Goal: Subscribe to service/newsletter

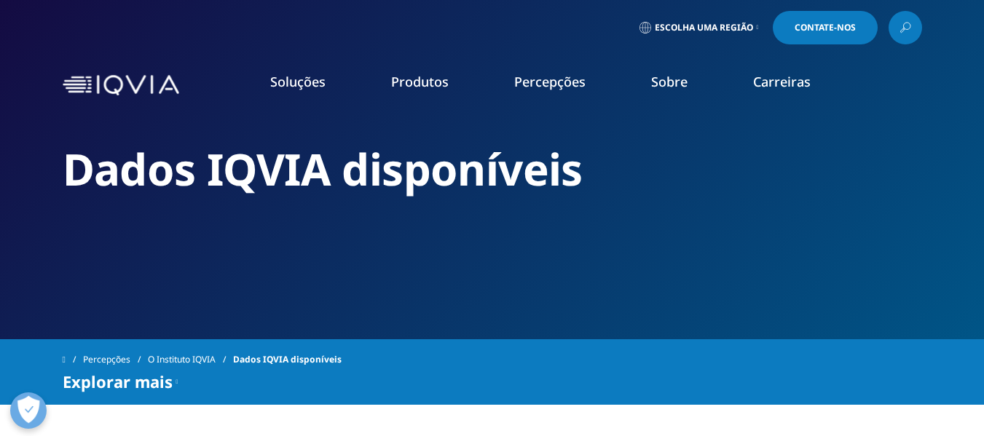
click at [483, 343] on font "LEIA MAIS" at bounding box center [471, 346] width 42 height 12
click at [505, 345] on icon "Primário" at bounding box center [502, 346] width 5 height 9
click at [531, 286] on font "Tendências globais em P&D 2025" at bounding box center [512, 299] width 125 height 32
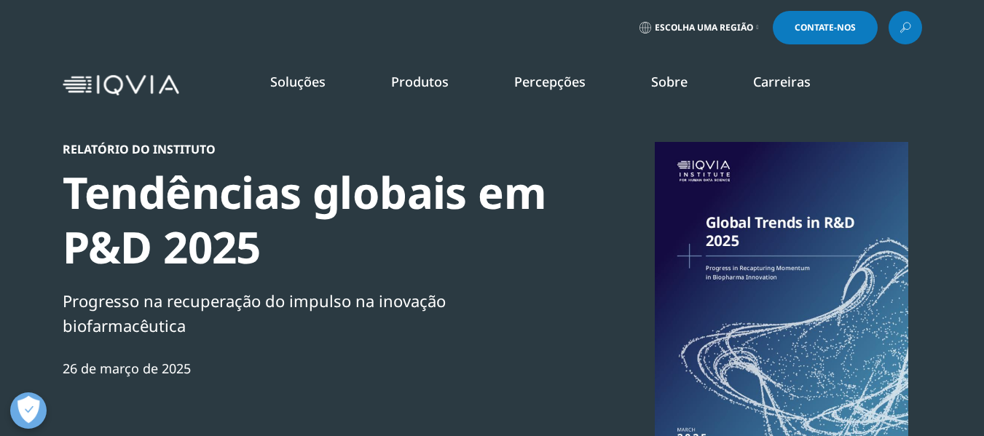
click at [664, 356] on font "Saber mais" at bounding box center [650, 358] width 52 height 12
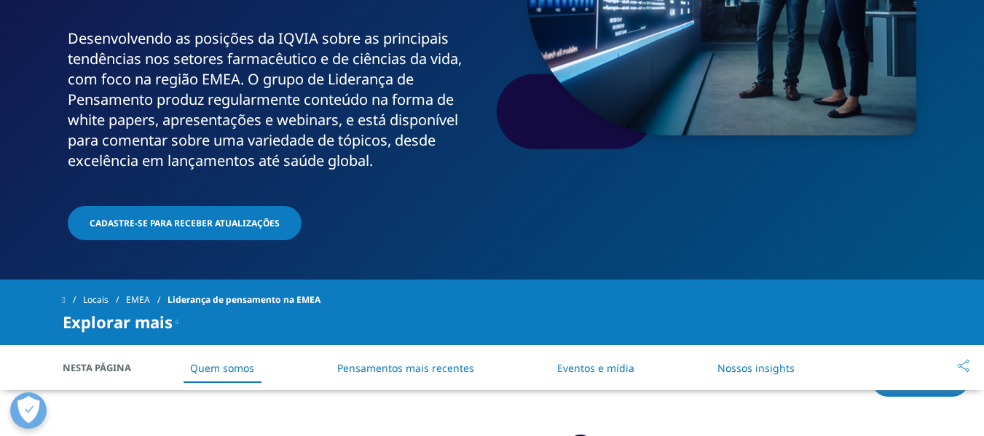
scroll to position [291, 0]
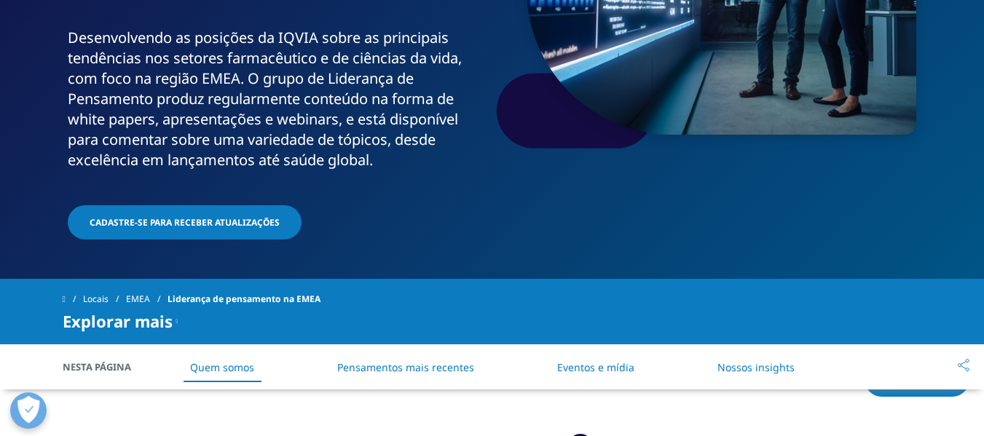
click at [176, 221] on font "Cadastre-se para receber atualizações" at bounding box center [185, 222] width 190 height 12
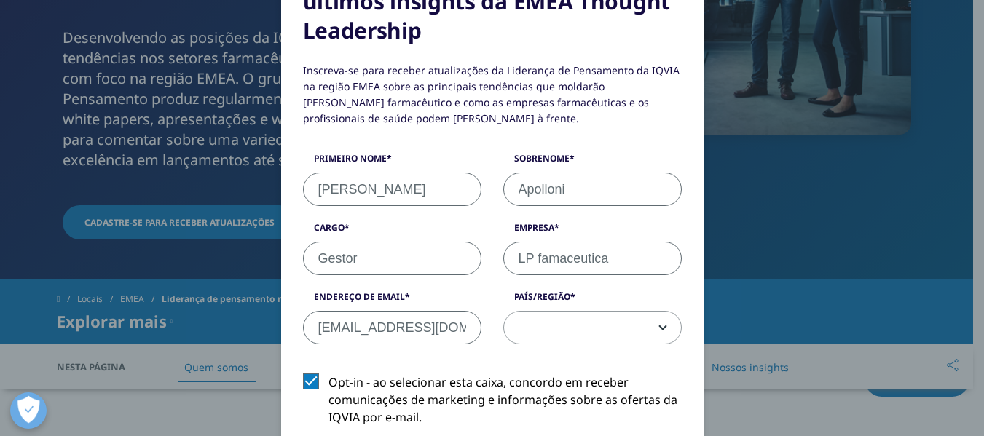
scroll to position [219, 0]
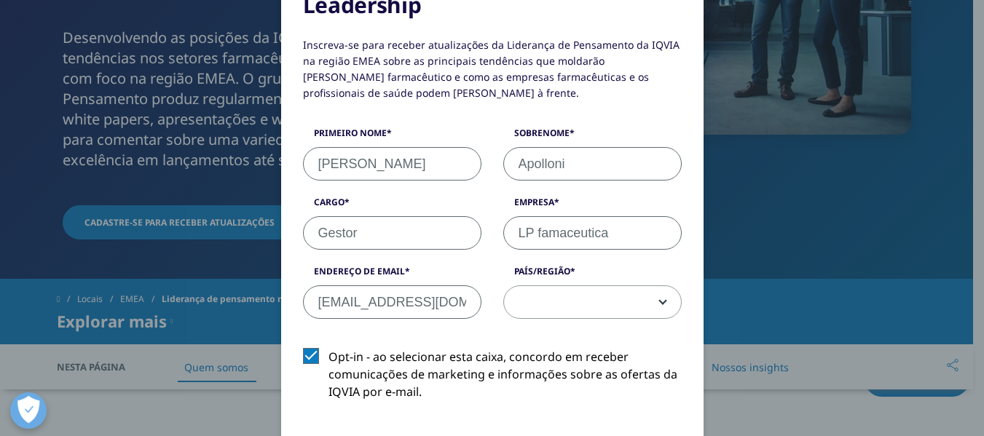
click at [447, 302] on input "whapolloni@gmail.com" at bounding box center [392, 303] width 178 height 34
type input "w"
type input "vitaminlife@vitaminlife.com.br"
click at [660, 302] on b at bounding box center [660, 302] width 0 height 0
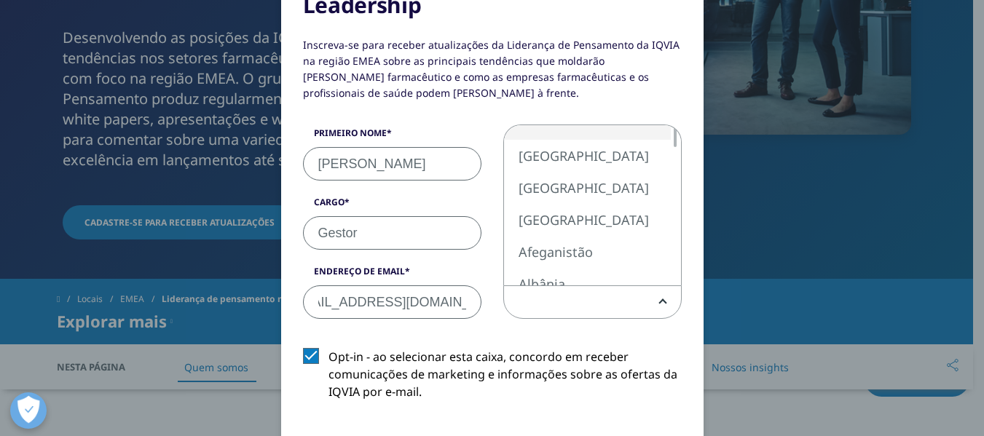
scroll to position [0, 0]
click at [660, 302] on b at bounding box center [660, 302] width 0 height 0
click at [527, 299] on span at bounding box center [592, 303] width 177 height 34
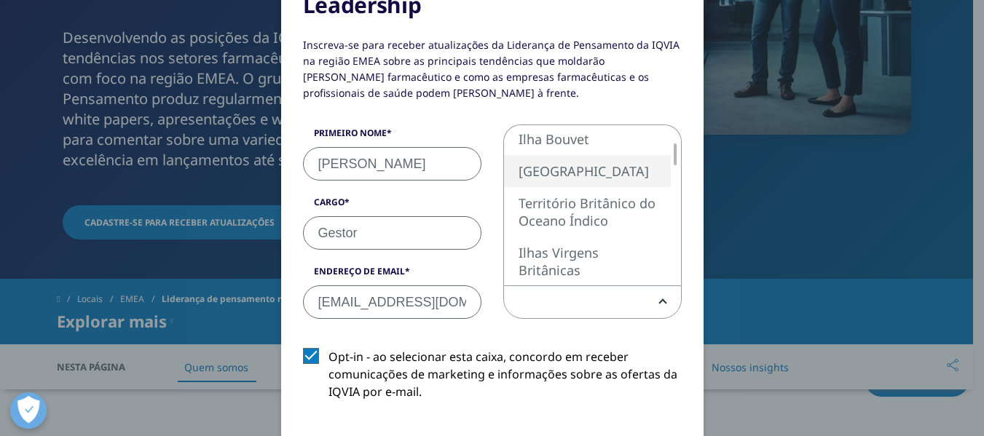
select select "[GEOGRAPHIC_DATA]"
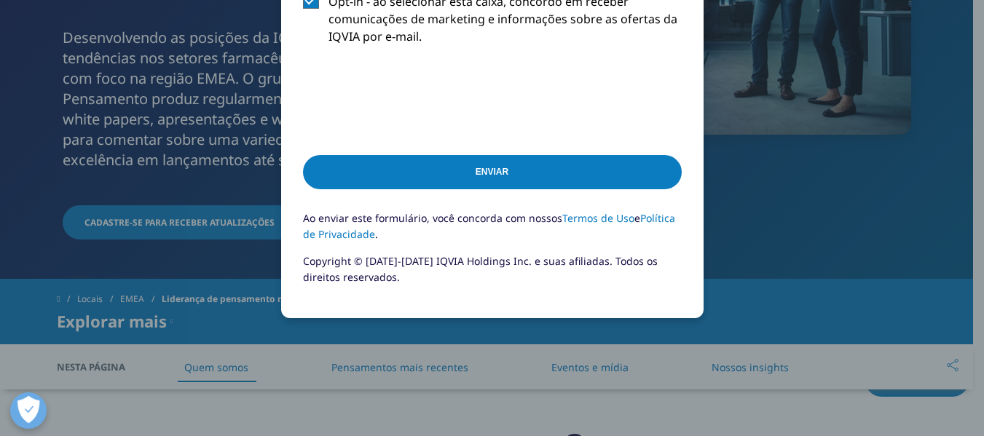
scroll to position [583, 0]
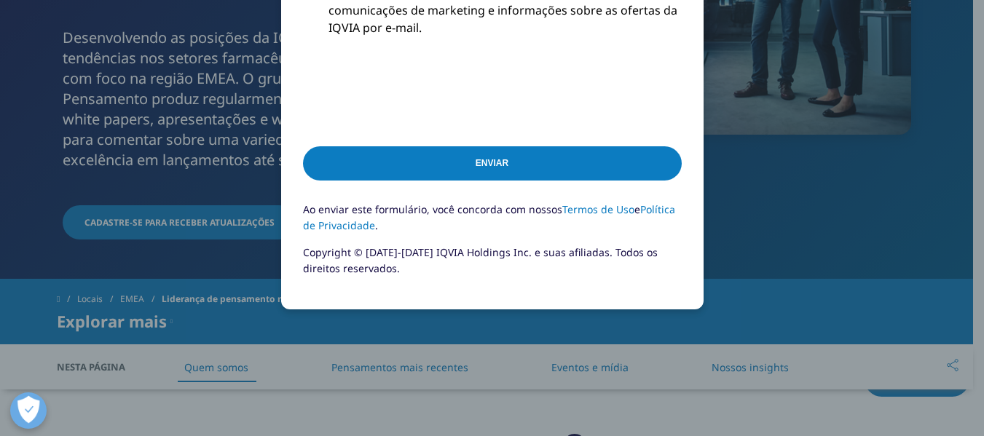
click at [497, 170] on input "Enviar" at bounding box center [492, 163] width 379 height 34
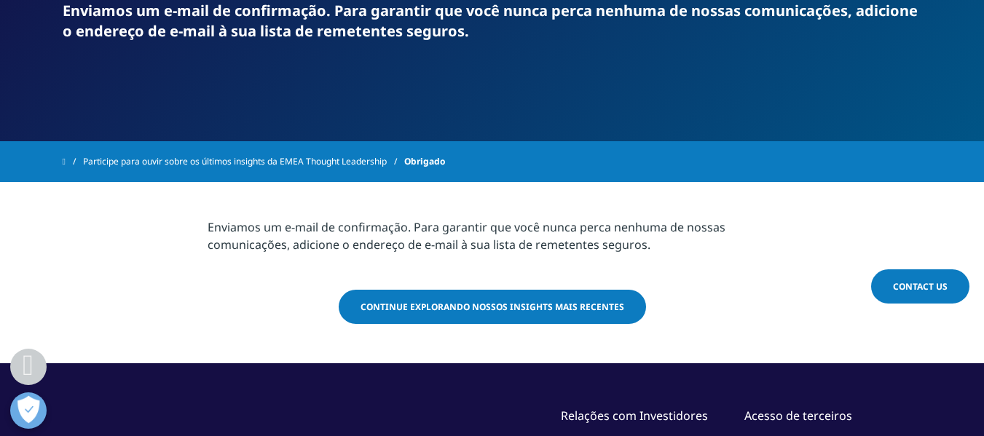
scroll to position [291, 0]
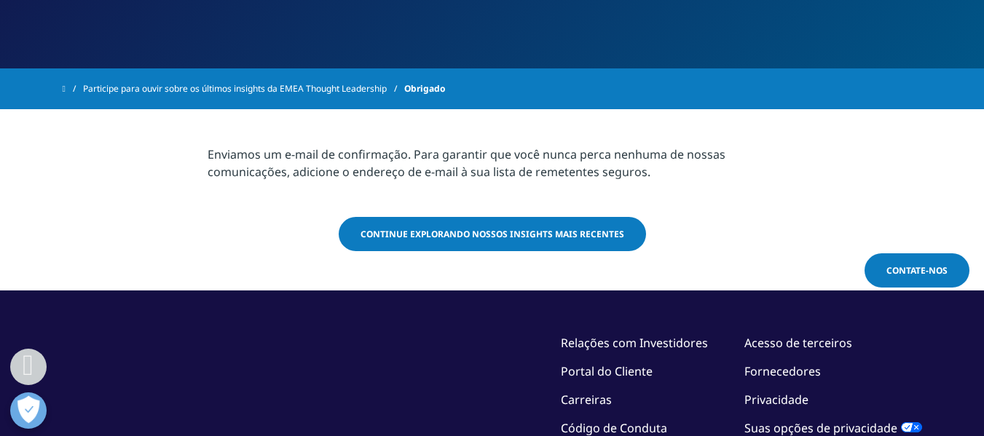
click at [499, 238] on font "Continue explorando nossos Insights mais recentes" at bounding box center [493, 234] width 264 height 12
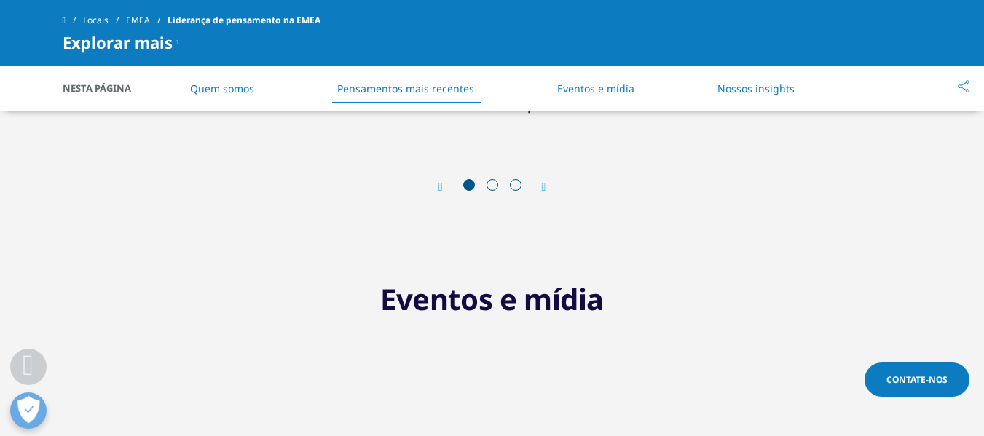
scroll to position [1093, 0]
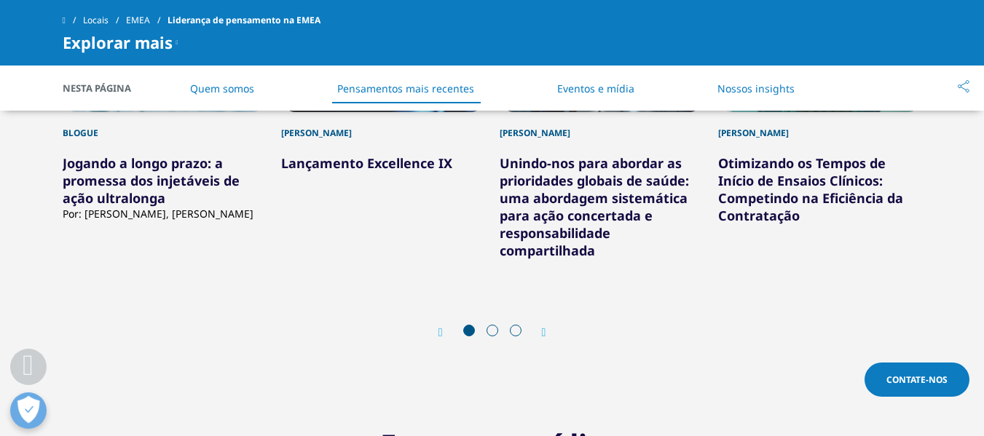
click at [546, 327] on icon "Próximo slide" at bounding box center [544, 333] width 4 height 12
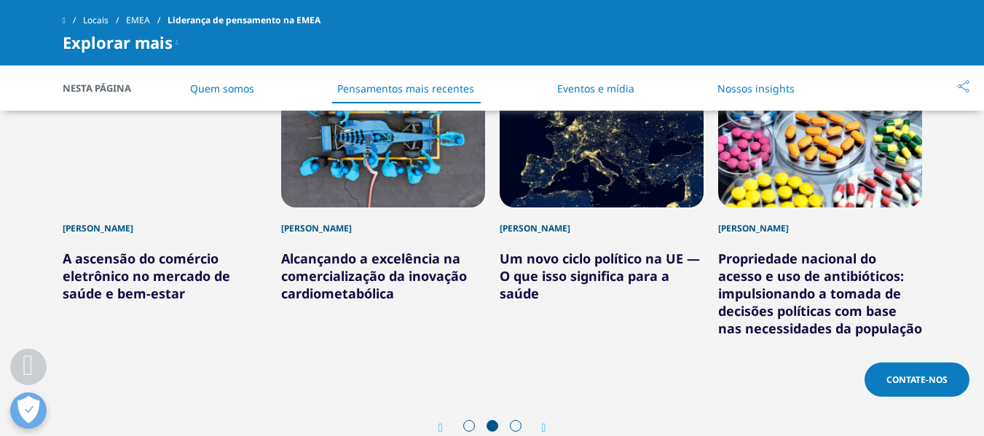
scroll to position [1020, 0]
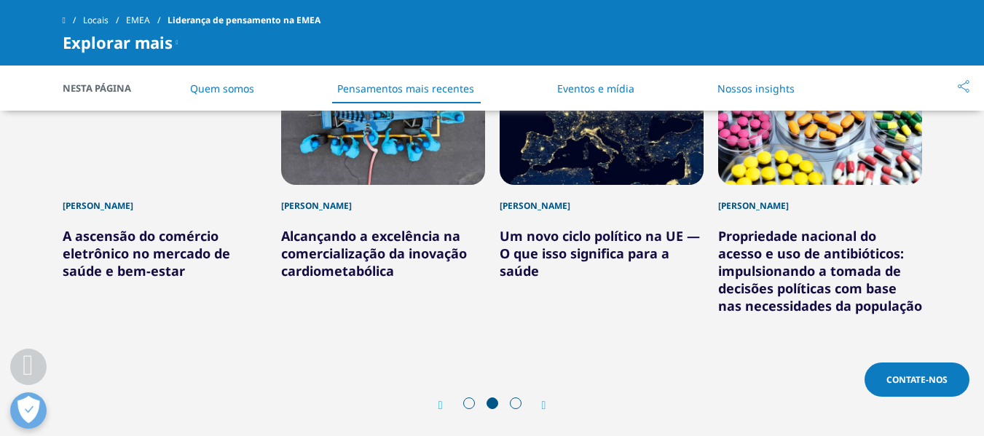
click at [545, 400] on icon "Próximo slide" at bounding box center [544, 406] width 4 height 12
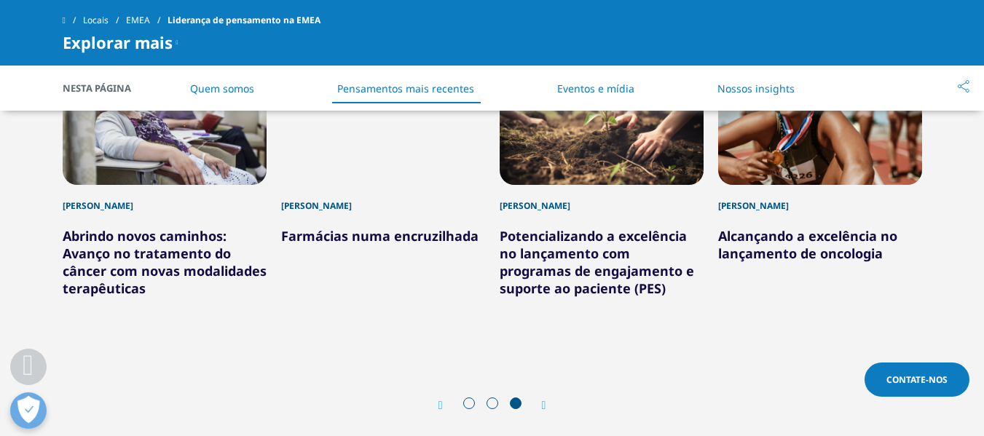
scroll to position [947, 0]
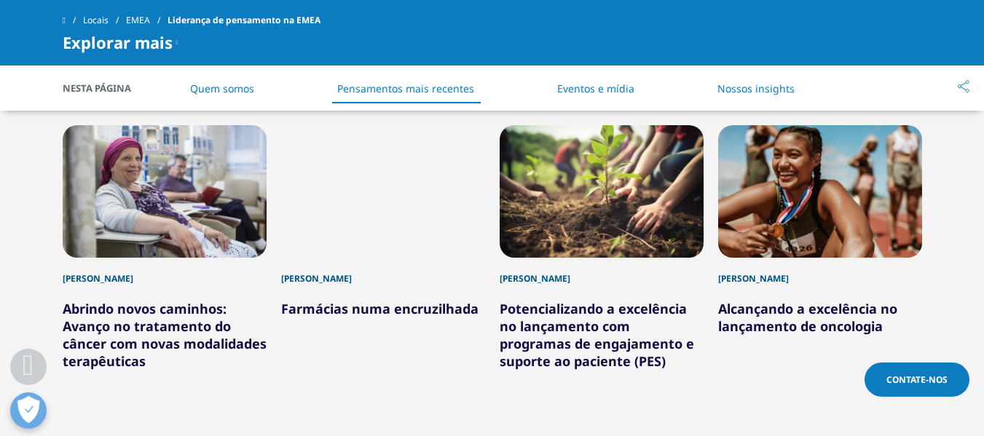
click at [804, 300] on font "Alcançando a excelência no lançamento de oncologia" at bounding box center [807, 317] width 179 height 35
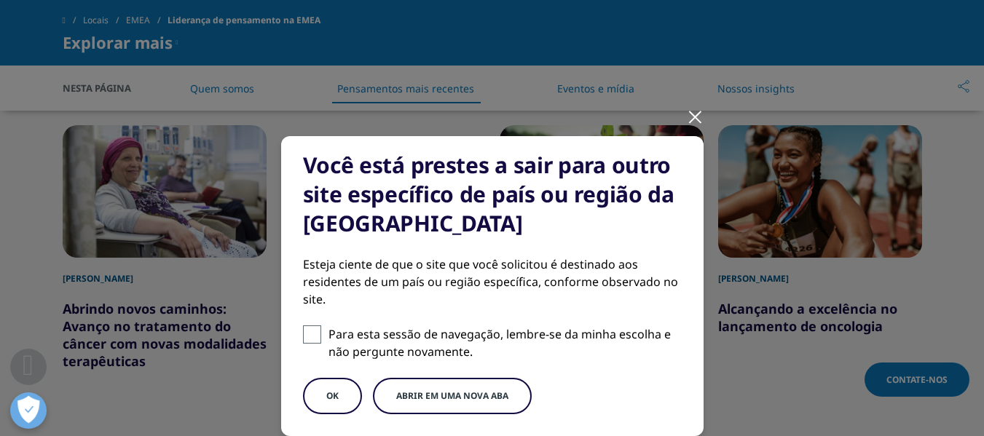
click at [313, 337] on span at bounding box center [312, 335] width 18 height 18
click at [313, 337] on input "Para esta sessão de navegação, lembre-se da minha escolha e não pergunte novame…" at bounding box center [312, 335] width 18 height 18
checkbox input "true"
click at [471, 399] on font "Abrir em uma nova aba" at bounding box center [452, 396] width 112 height 12
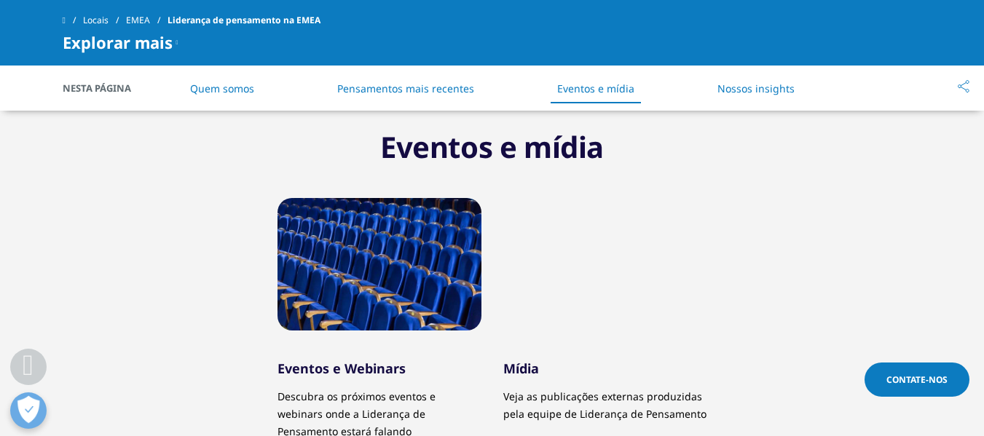
scroll to position [1384, 0]
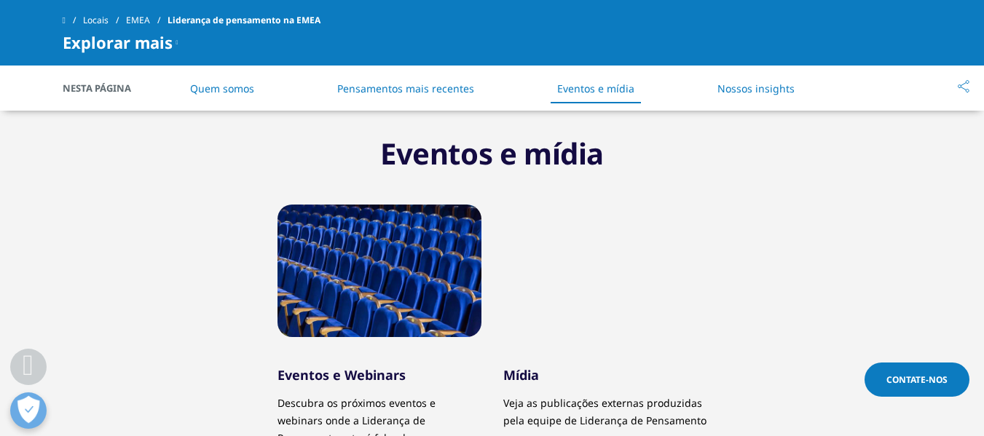
click at [399, 254] on div at bounding box center [380, 271] width 204 height 133
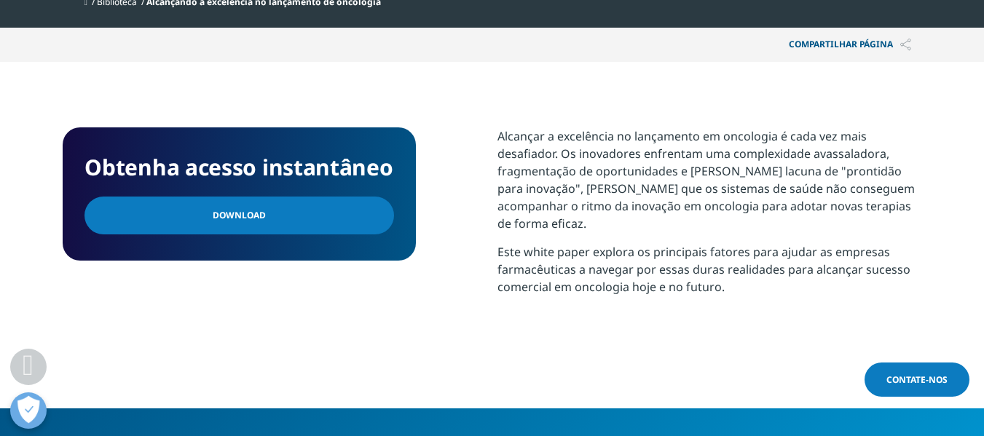
scroll to position [656, 0]
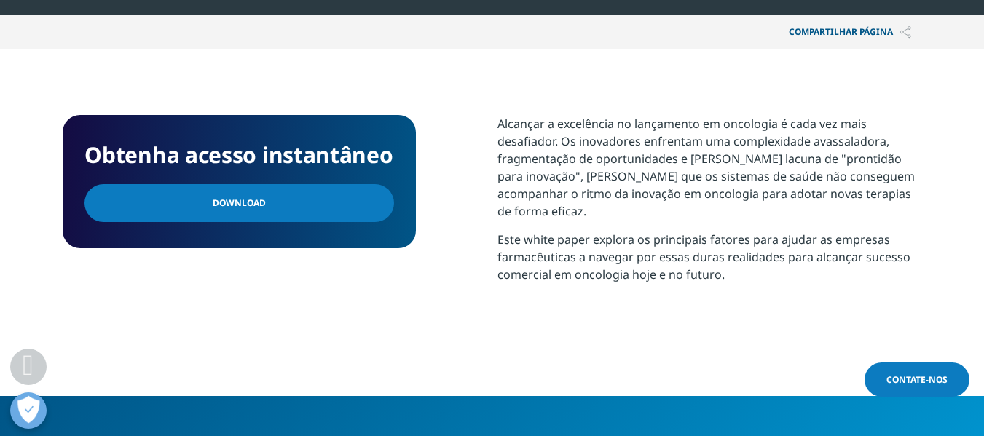
drag, startPoint x: 261, startPoint y: 205, endPoint x: 369, endPoint y: 246, distance: 116.2
click at [261, 205] on link "Download" at bounding box center [240, 203] width 310 height 38
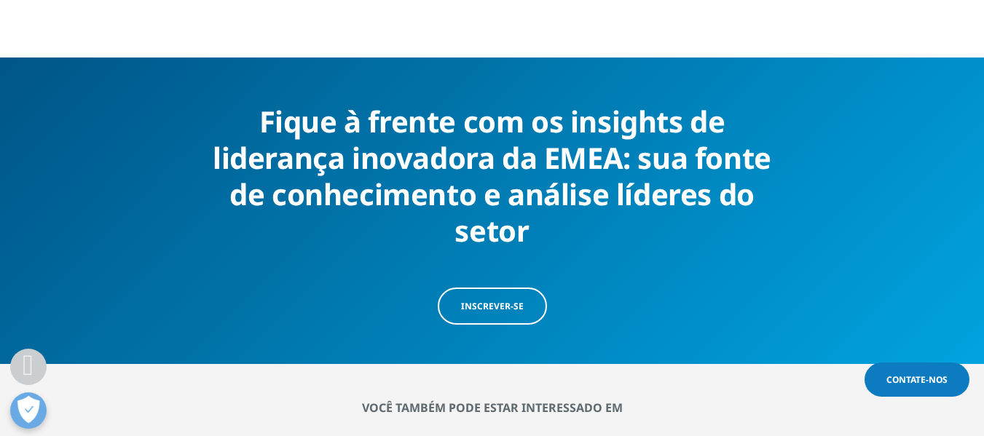
scroll to position [1020, 0]
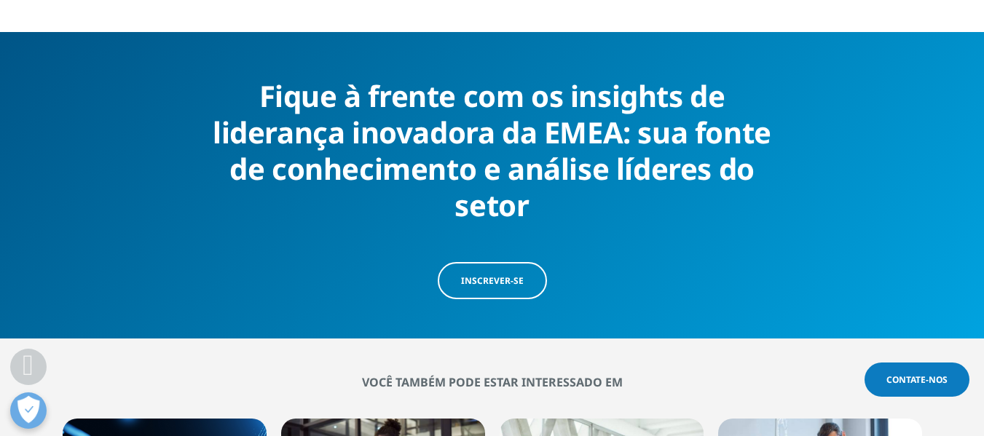
click at [511, 275] on font "Inscrever-se" at bounding box center [492, 281] width 63 height 12
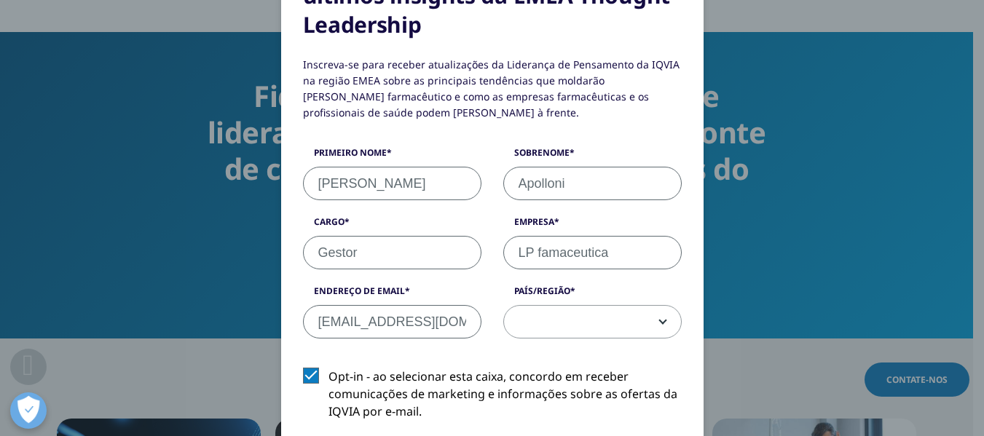
scroll to position [219, 0]
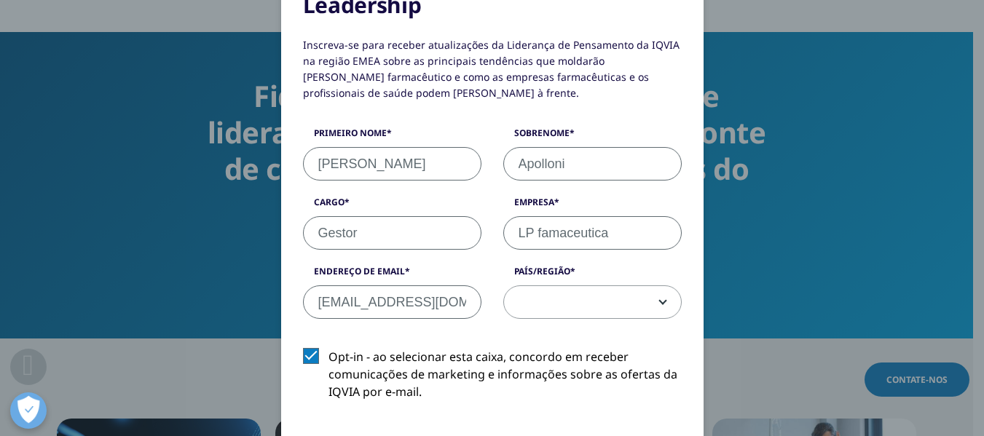
click at [436, 300] on input "whapolloni@gmail.com" at bounding box center [392, 303] width 178 height 34
click at [447, 294] on input "whapolloni@gmail.com" at bounding box center [392, 303] width 178 height 34
type input "w"
type input "vitaminlife@vitaminlife.com.br"
click at [660, 302] on b at bounding box center [660, 302] width 0 height 0
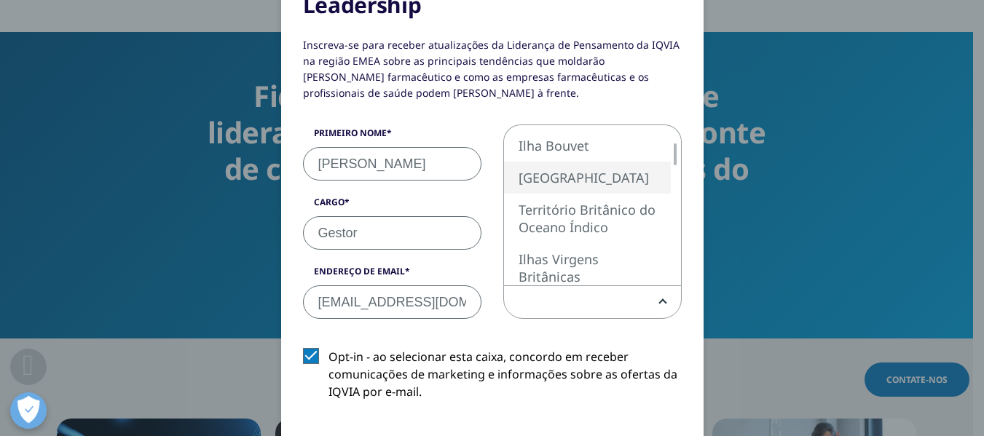
select select "[GEOGRAPHIC_DATA]"
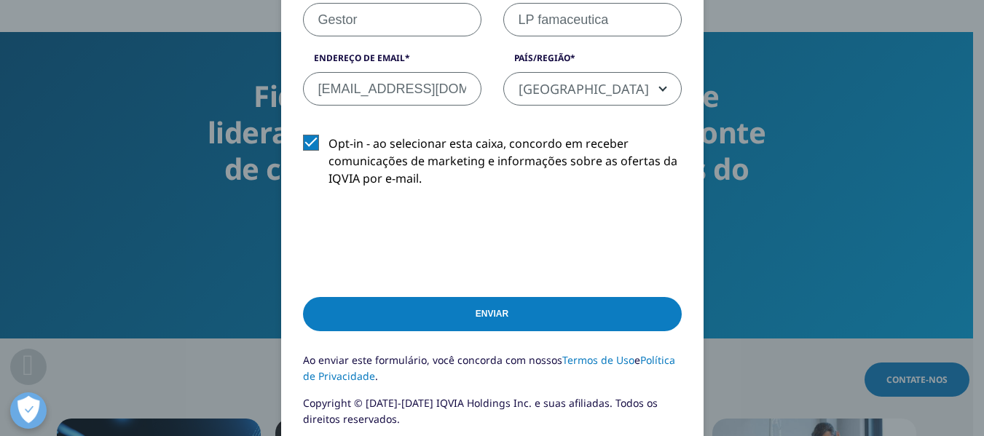
scroll to position [437, 0]
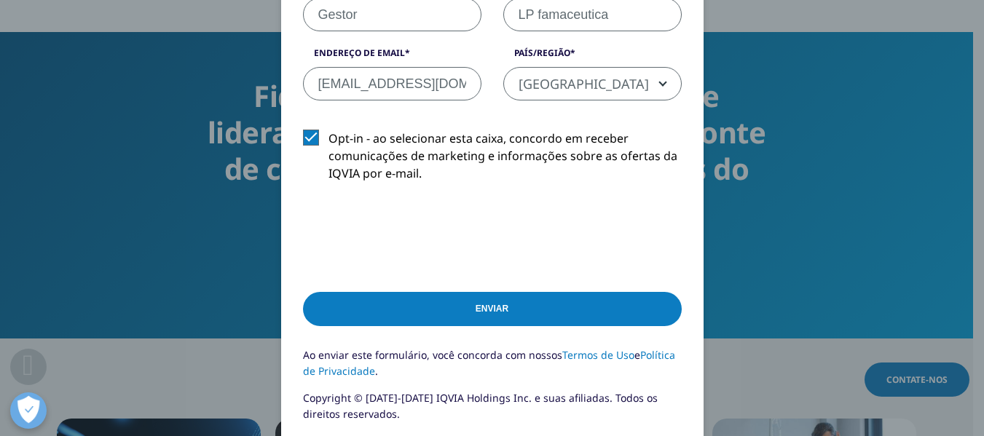
click at [502, 314] on input "Enviar" at bounding box center [492, 309] width 379 height 34
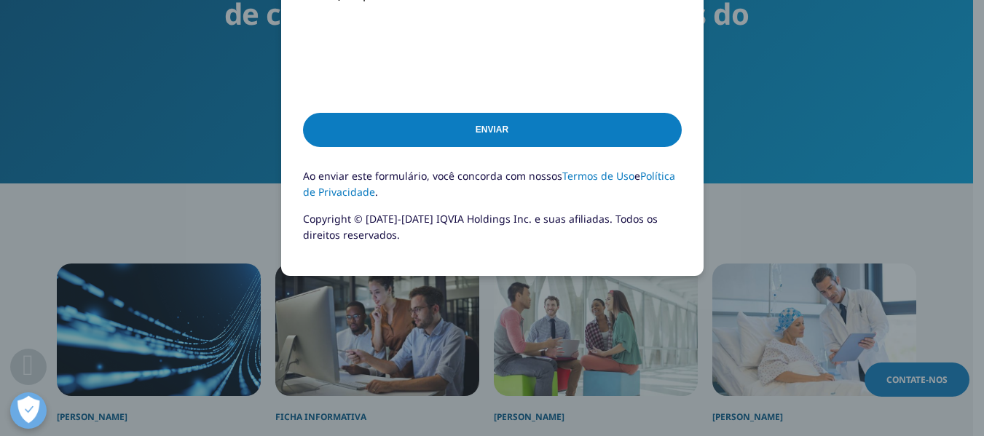
scroll to position [1238, 0]
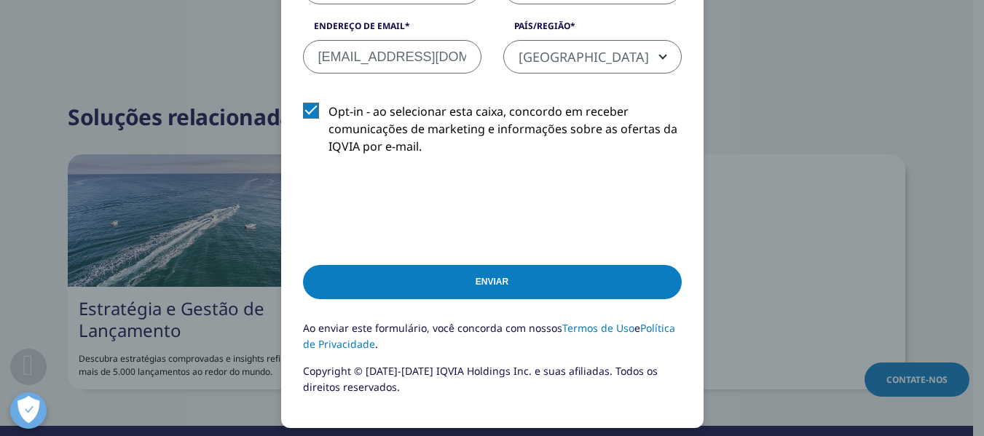
scroll to position [471, 0]
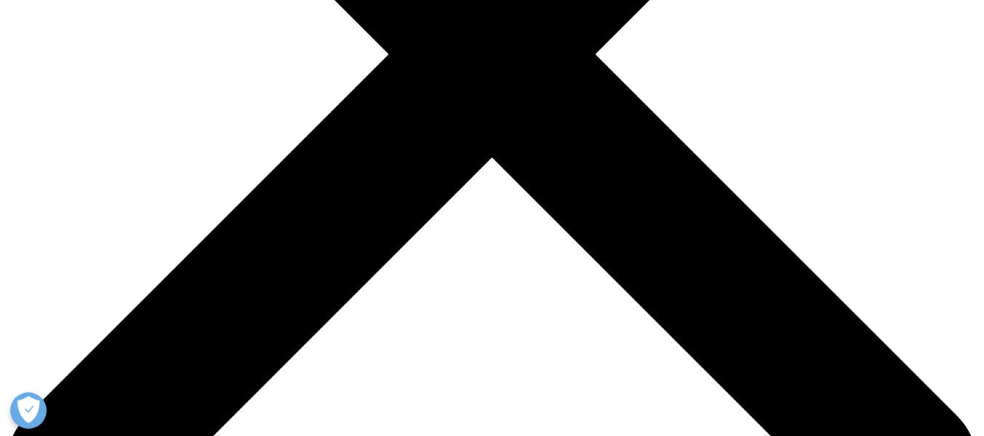
scroll to position [462, 0]
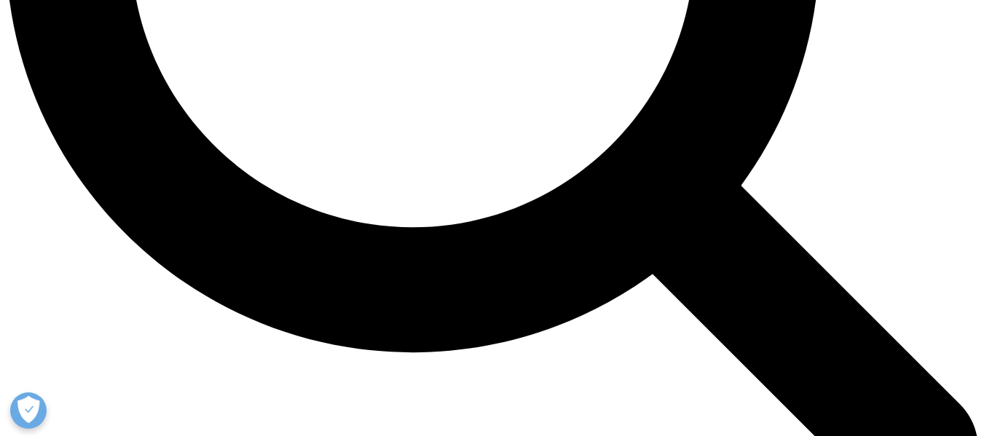
scroll to position [1571, 0]
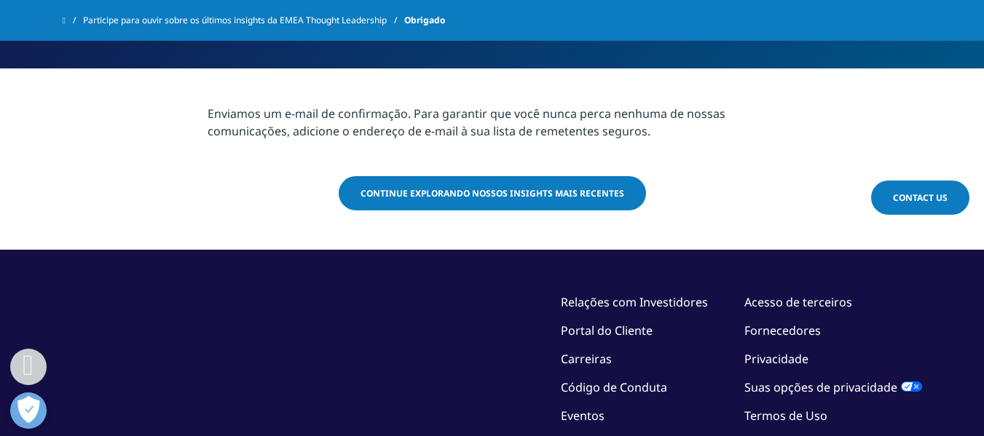
scroll to position [364, 0]
